Goal: Entertainment & Leisure: Consume media (video, audio)

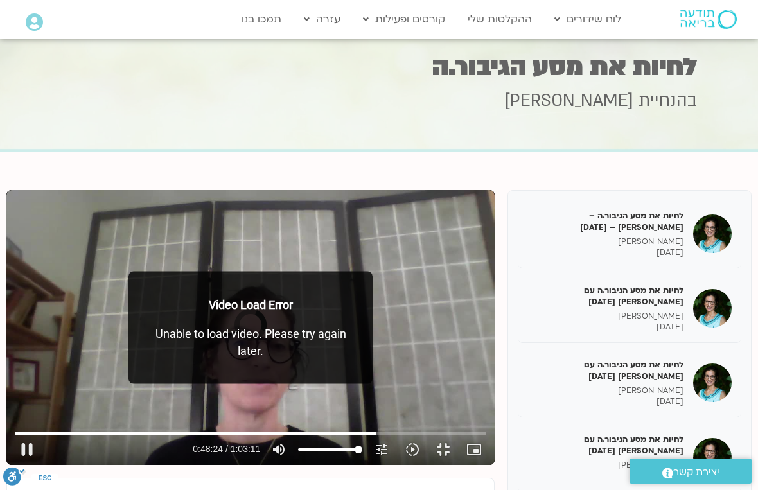
scroll to position [320, 0]
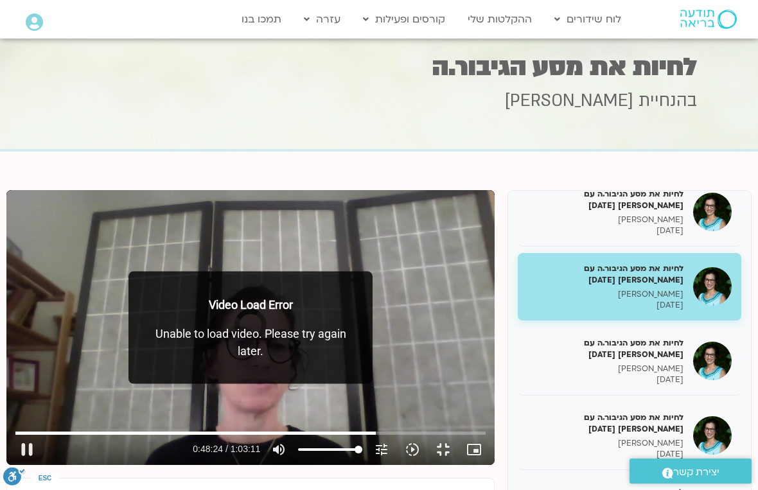
click at [490, 450] on div "Skip ad pause 0:48:24 / 1:03:11 volume_up Mute tune Resolution Auto 480p slow_m…" at bounding box center [251, 444] width 479 height 42
click at [490, 448] on div "Skip ad pause 0:48:24 / 1:03:11 volume_up Mute tune Resolution Auto 480p slow_m…" at bounding box center [251, 444] width 479 height 42
click at [490, 449] on div "Skip ad pause 0:48:24 / 1:03:11 volume_up Mute tune Resolution Auto 480p slow_m…" at bounding box center [251, 444] width 479 height 42
click at [23, 465] on button "pause" at bounding box center [27, 449] width 31 height 31
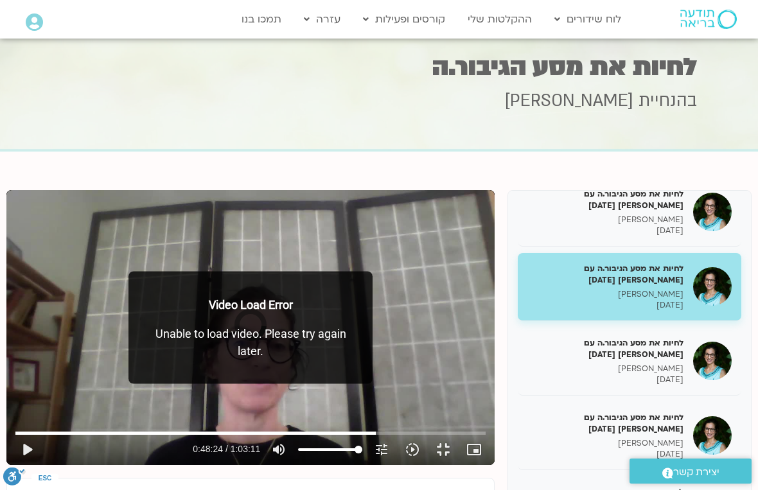
click at [486, 437] on input "Seek" at bounding box center [250, 433] width 471 height 8
click at [21, 465] on button "play_arrow" at bounding box center [27, 449] width 31 height 31
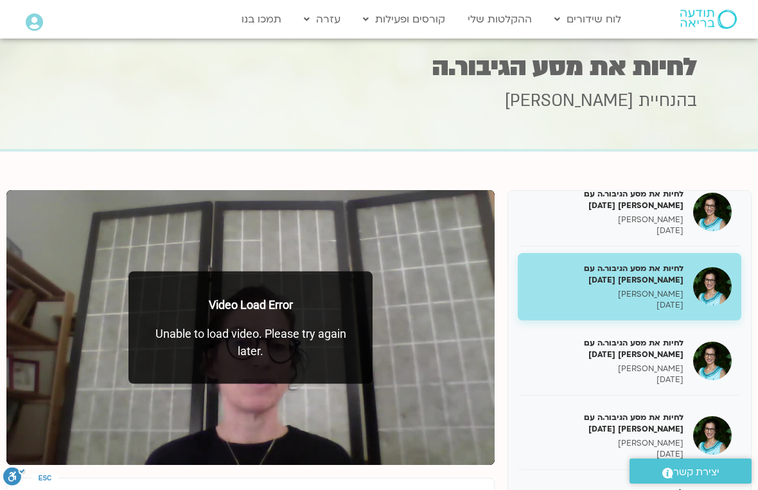
click at [495, 343] on div "0s fast_forward" at bounding box center [396, 327] width 195 height 275
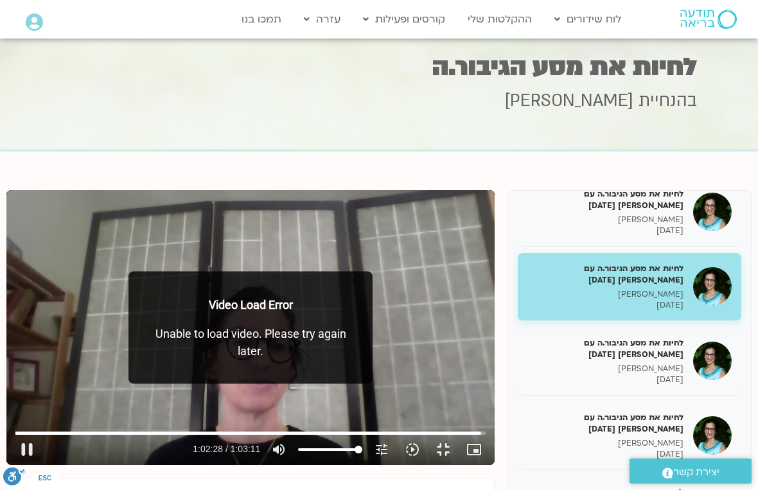
click at [459, 465] on button "fullscreen_exit" at bounding box center [443, 449] width 31 height 31
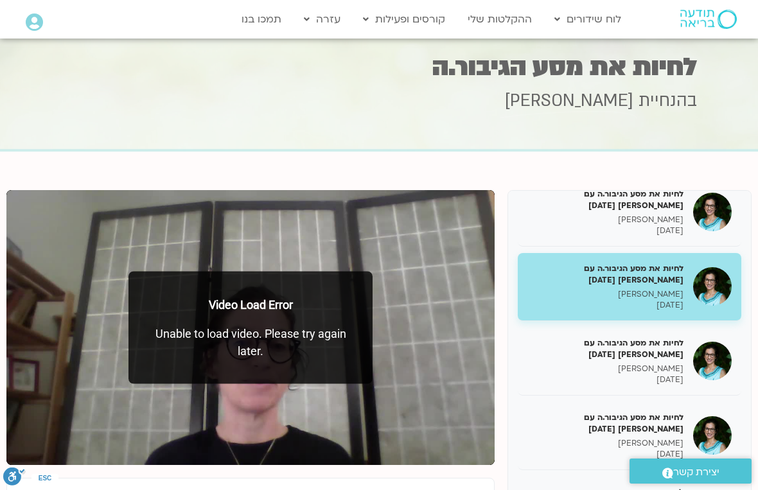
click at [495, 271] on div "0s fast_forward" at bounding box center [396, 327] width 195 height 275
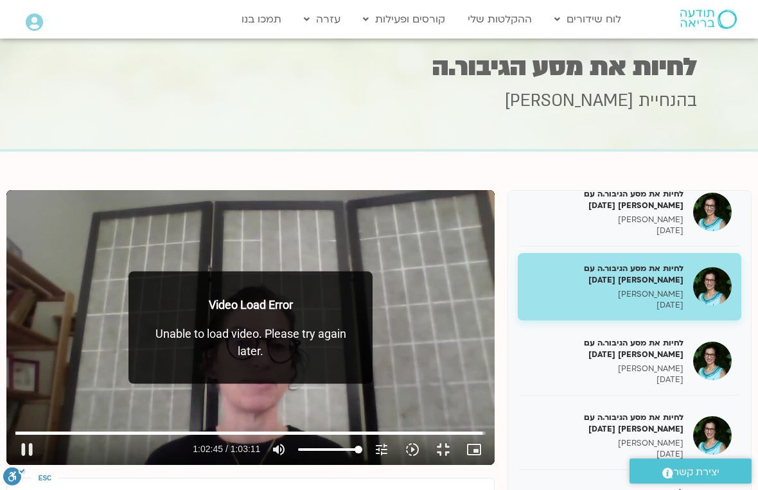
click at [30, 465] on button "pause" at bounding box center [27, 449] width 31 height 31
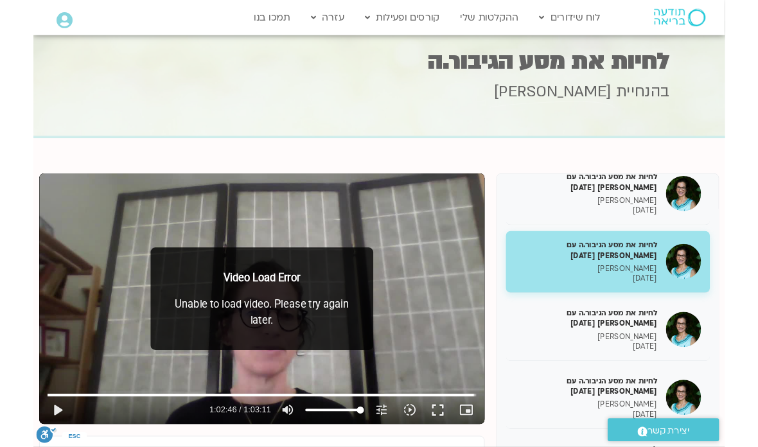
scroll to position [93, 0]
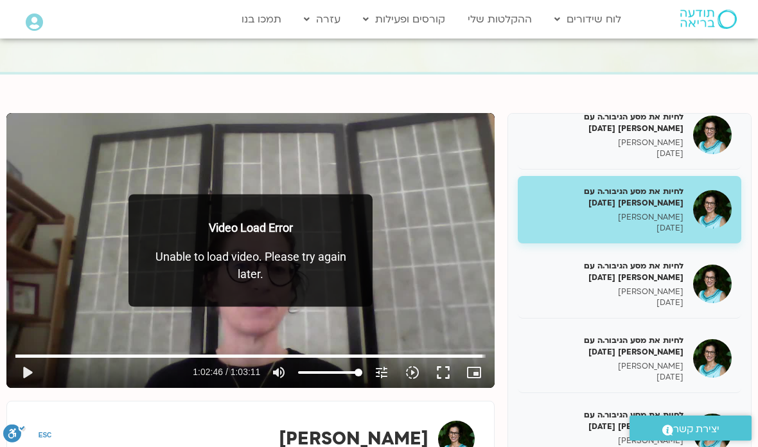
type input "3766.08036087636"
click at [663, 265] on h5 "לחיות את מסע הגיבור.ה עם [PERSON_NAME] [DATE]" at bounding box center [606, 271] width 156 height 23
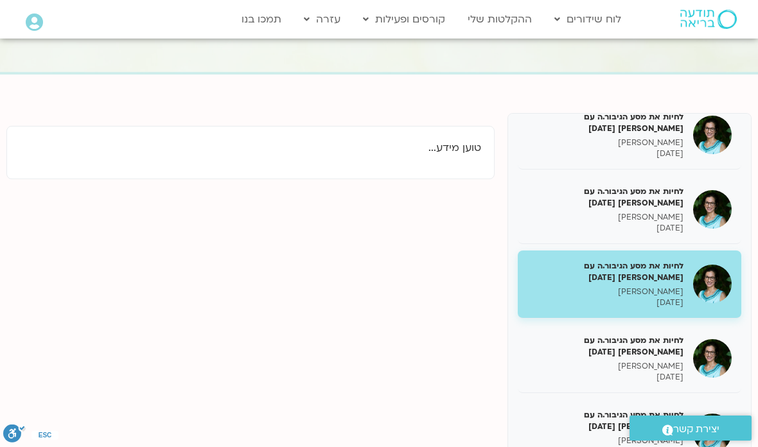
scroll to position [144, 0]
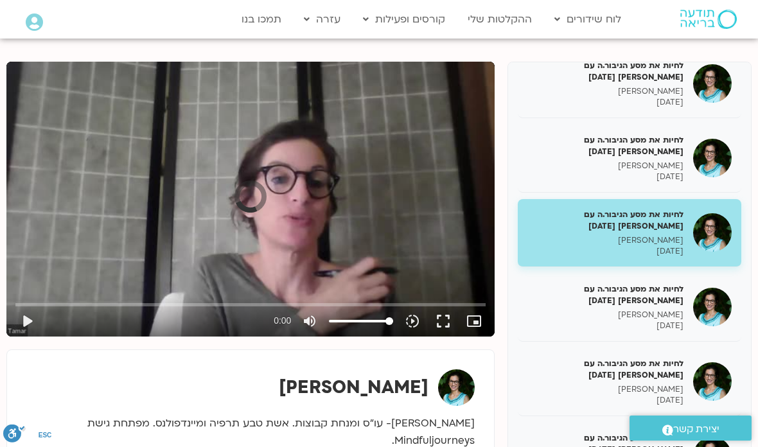
click at [445, 315] on button "fullscreen" at bounding box center [443, 321] width 31 height 31
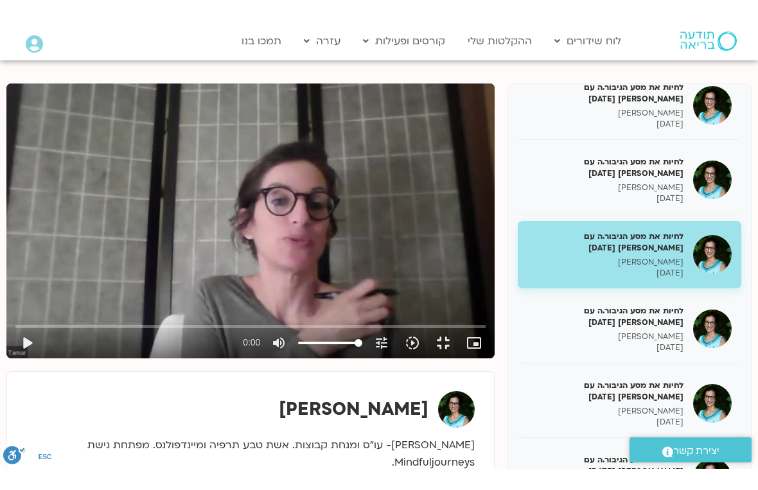
scroll to position [15, 0]
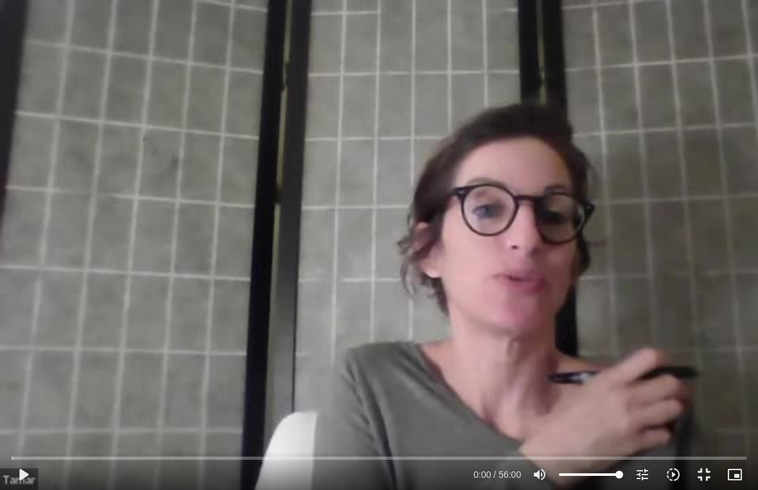
click at [30, 470] on button "play_arrow" at bounding box center [23, 474] width 31 height 31
type input "2.60228758833603"
